Goal: Information Seeking & Learning: Learn about a topic

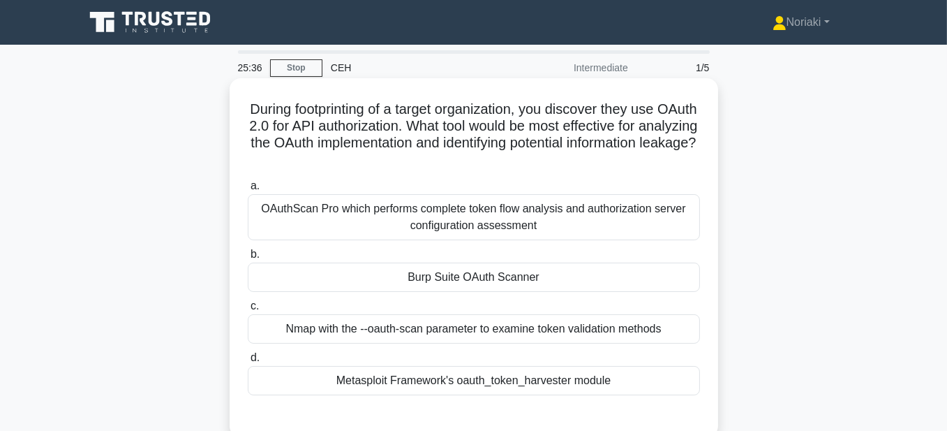
click at [533, 161] on h5 "During footprinting of a target organization, you discover they use OAuth 2.0 f…" at bounding box center [473, 135] width 455 height 68
drag, startPoint x: 533, startPoint y: 161, endPoint x: 259, endPoint y: 113, distance: 278.5
click at [259, 113] on h5 "During footprinting of a target organization, you discover they use OAuth 2.0 f…" at bounding box center [473, 135] width 455 height 68
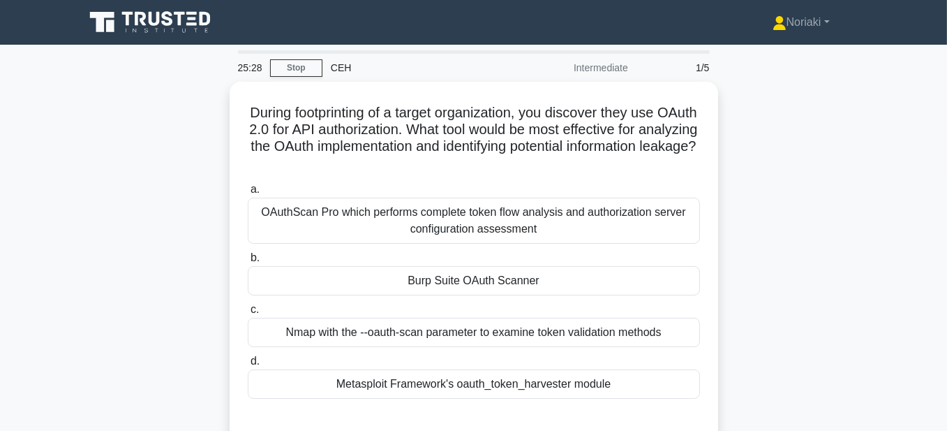
copy h5 "During footprinting of a target organization, you discover they use OAuth 2.0 f…"
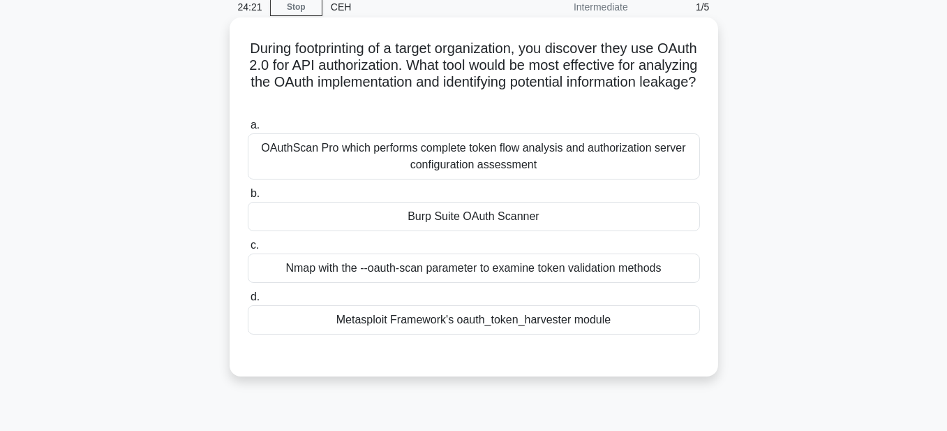
scroll to position [70, 0]
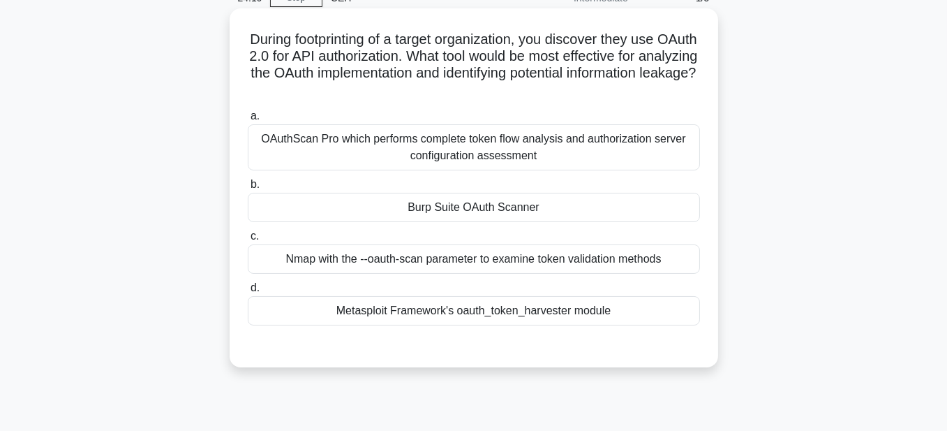
click at [524, 208] on div "Burp Suite OAuth Scanner" at bounding box center [474, 207] width 452 height 29
click at [248, 189] on input "b. Burp Suite OAuth Scanner" at bounding box center [248, 184] width 0 height 9
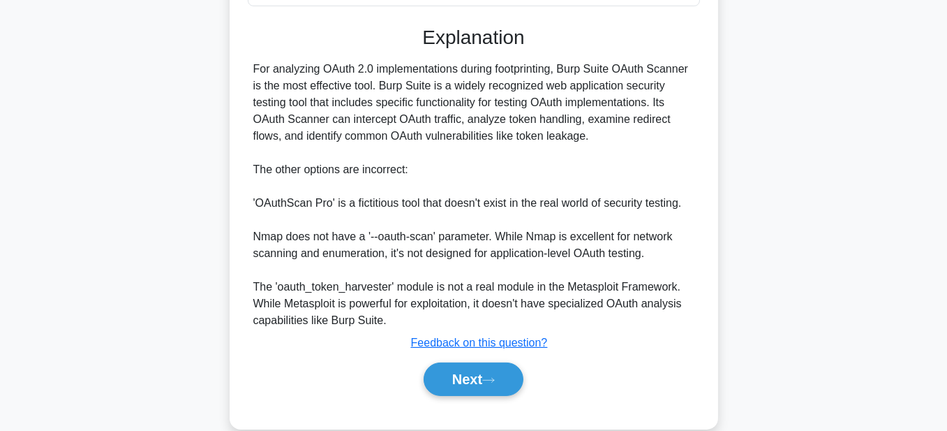
scroll to position [412, 0]
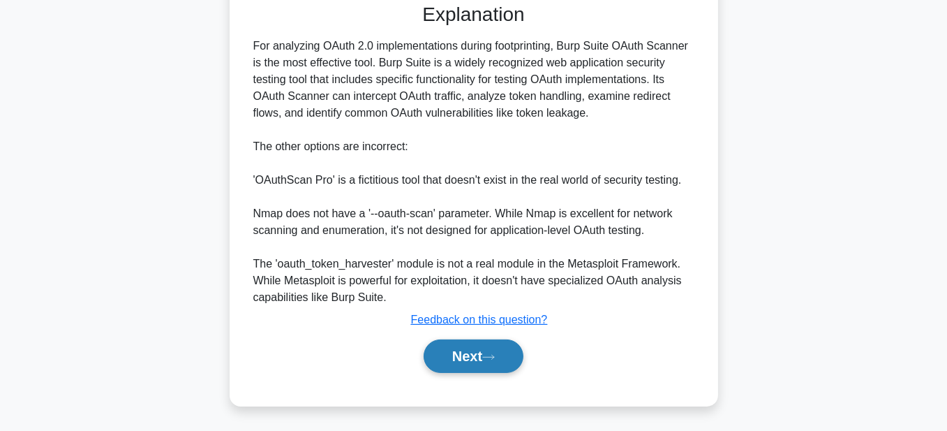
click at [447, 353] on button "Next" at bounding box center [474, 356] width 100 height 34
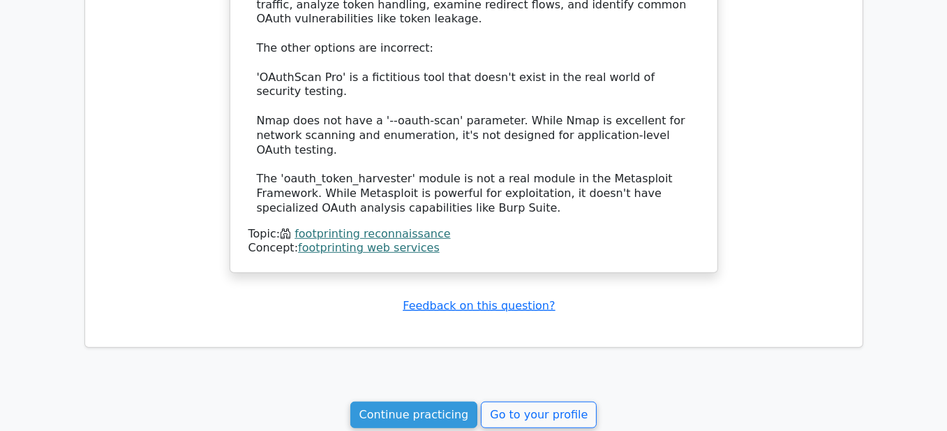
scroll to position [1187, 0]
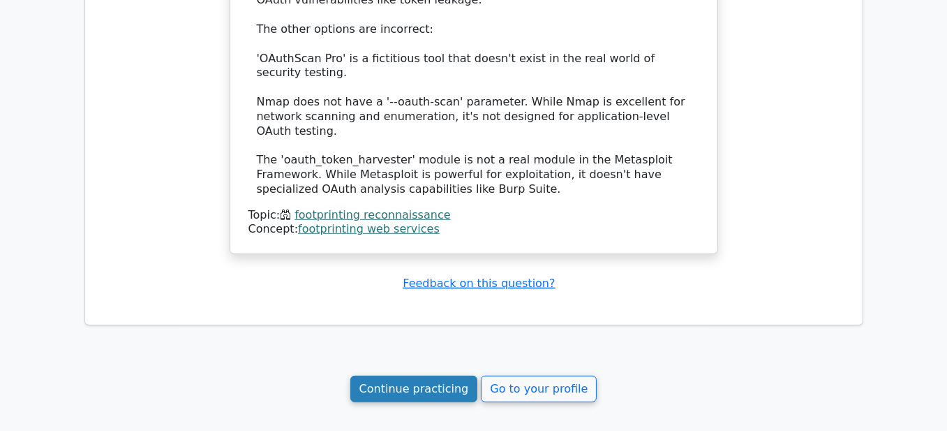
click at [425, 376] on link "Continue practicing" at bounding box center [414, 389] width 128 height 27
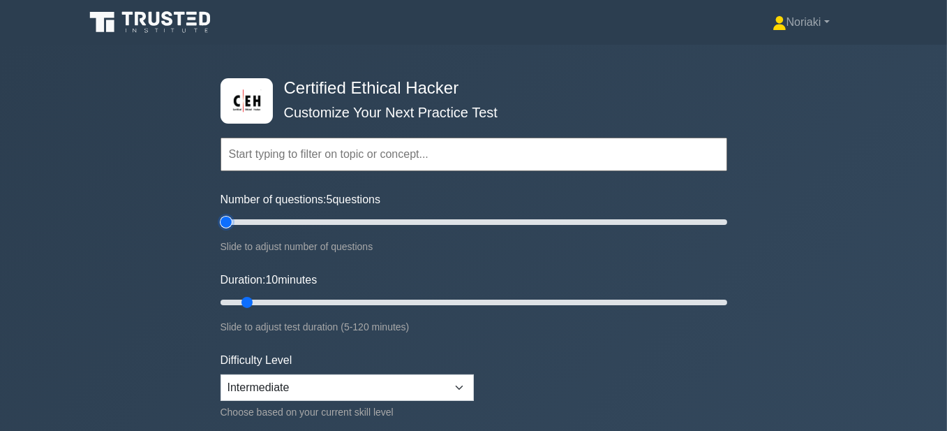
drag, startPoint x: 243, startPoint y: 221, endPoint x: 222, endPoint y: 218, distance: 21.2
type input "5"
click at [223, 218] on input "Number of questions: 5 questions" at bounding box center [474, 222] width 507 height 17
drag, startPoint x: 246, startPoint y: 300, endPoint x: 338, endPoint y: 300, distance: 92.1
type input "30"
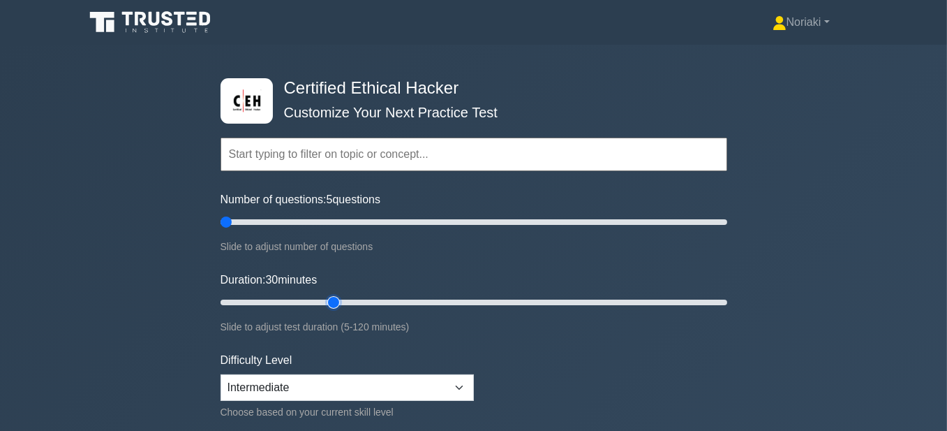
click at [338, 300] on input "Duration: 30 minutes" at bounding box center [474, 302] width 507 height 17
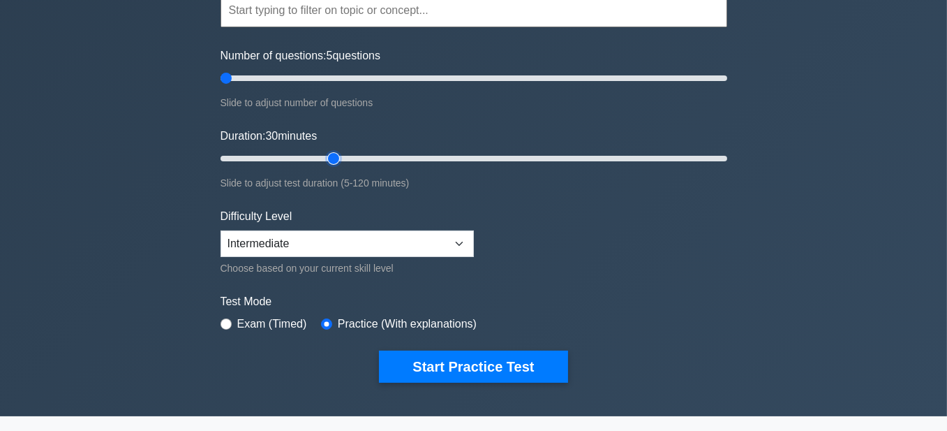
scroll to position [209, 0]
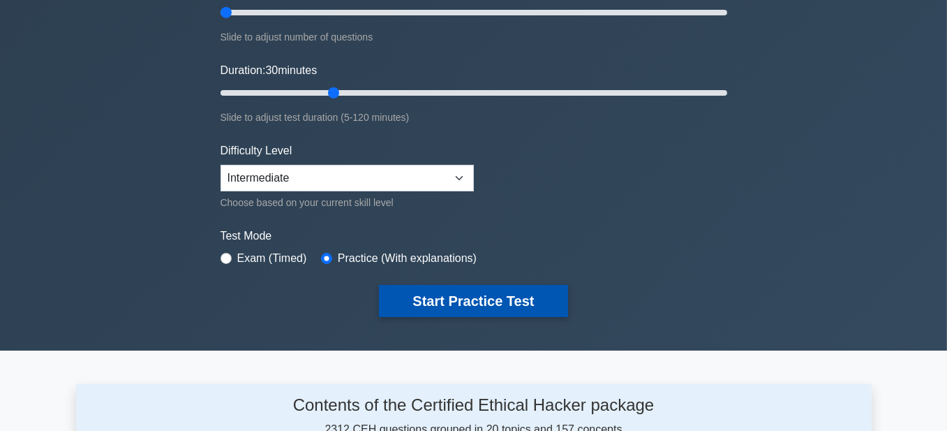
click at [430, 290] on button "Start Practice Test" at bounding box center [473, 301] width 188 height 32
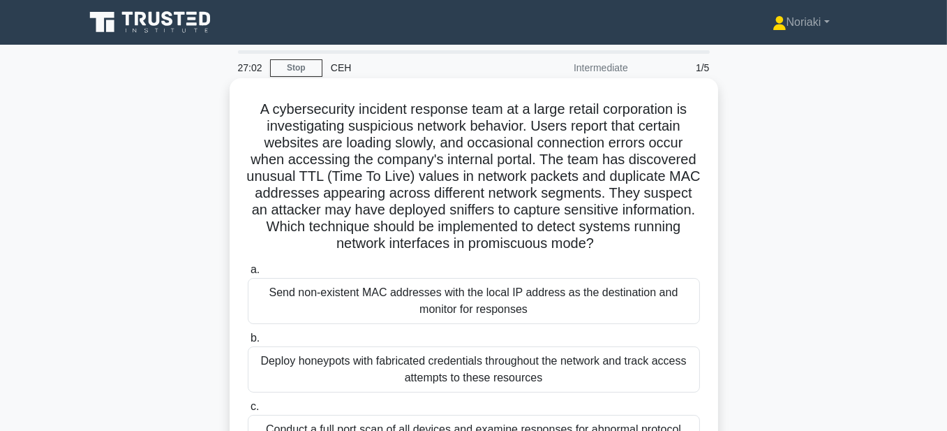
drag, startPoint x: 651, startPoint y: 247, endPoint x: 248, endPoint y: 114, distance: 424.7
click at [248, 114] on h5 "A cybersecurity incident response team at a large retail corporation is investi…" at bounding box center [473, 177] width 455 height 152
copy h5 "A cybersecurity incident response team at a large retail corporation is investi…"
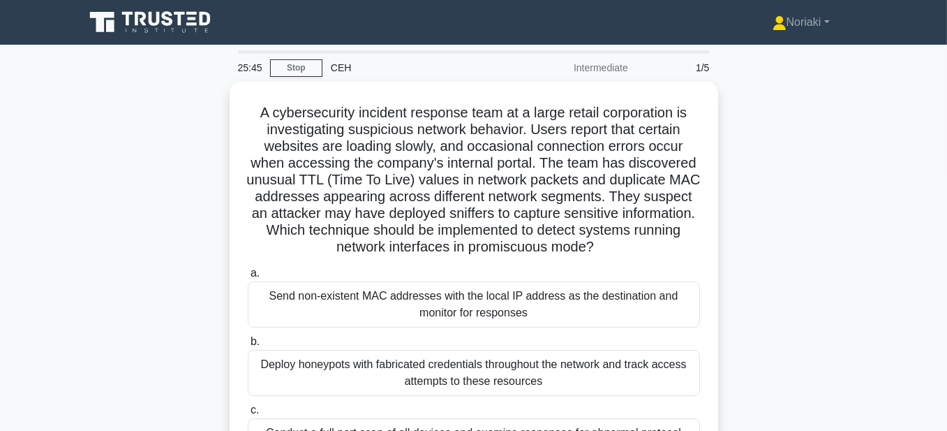
click at [746, 260] on div "A cybersecurity incident response team at a large retail corporation is investi…" at bounding box center [474, 337] width 796 height 510
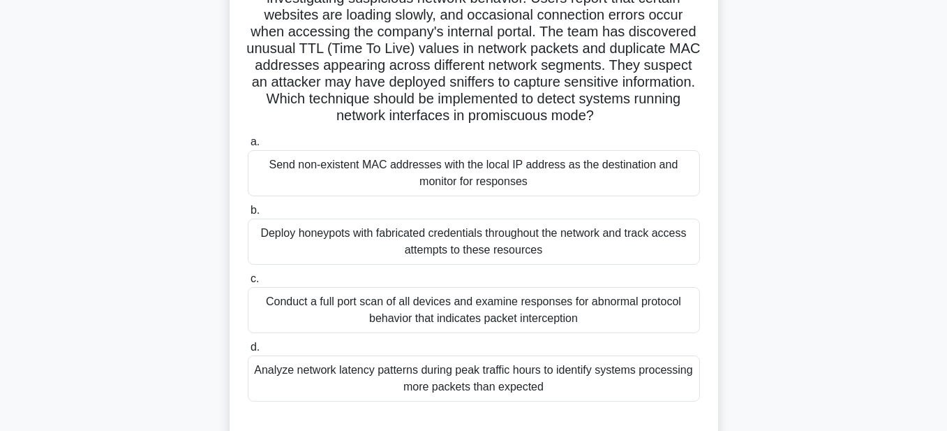
scroll to position [140, 0]
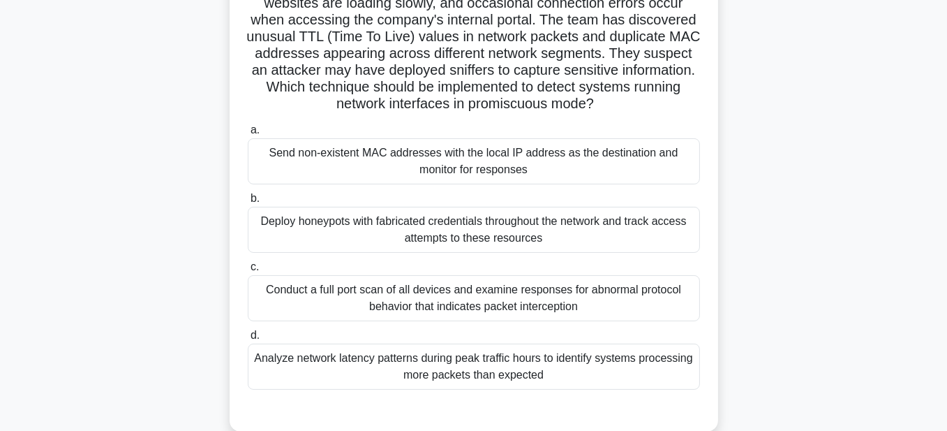
click at [570, 234] on div "Deploy honeypots with fabricated credentials throughout the network and track a…" at bounding box center [474, 230] width 452 height 46
click at [248, 203] on input "b. Deploy honeypots with fabricated credentials throughout the network and trac…" at bounding box center [248, 198] width 0 height 9
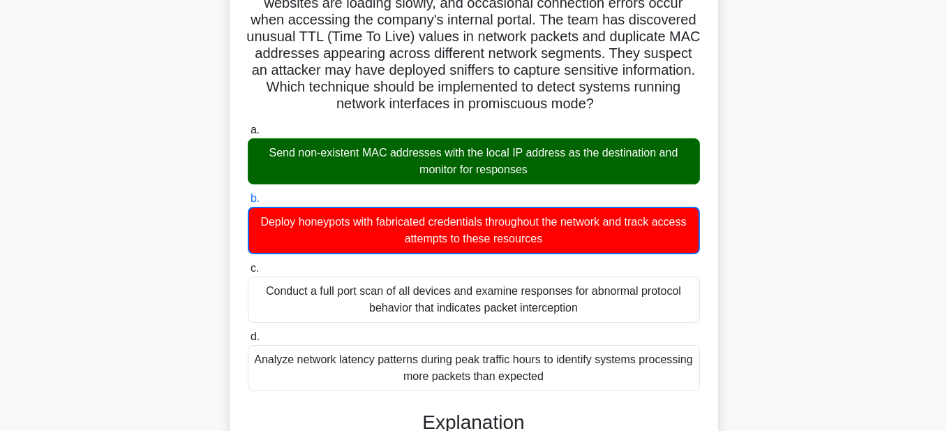
drag, startPoint x: 574, startPoint y: 245, endPoint x: 253, endPoint y: 229, distance: 321.5
click at [253, 229] on div "Deploy honeypots with fabricated credentials throughout the network and track a…" at bounding box center [474, 230] width 452 height 47
copy div "Deploy honeypots with fabricated credentials throughout the network and track a…"
